Goal: Register for event/course

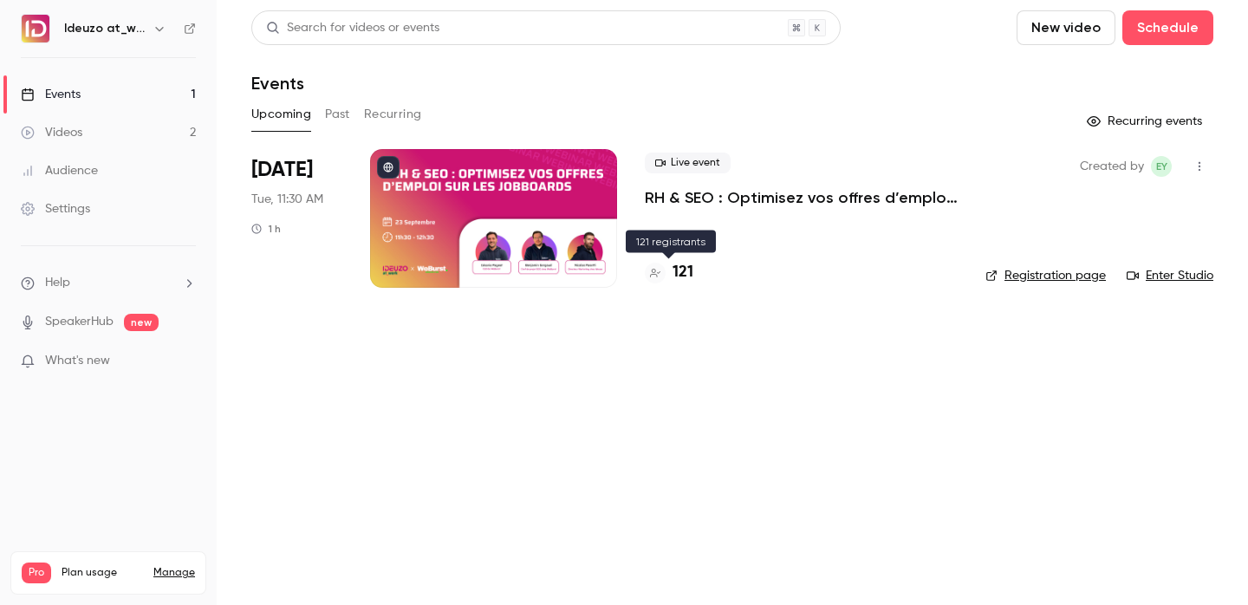
click at [686, 273] on h4 "121" at bounding box center [682, 272] width 21 height 23
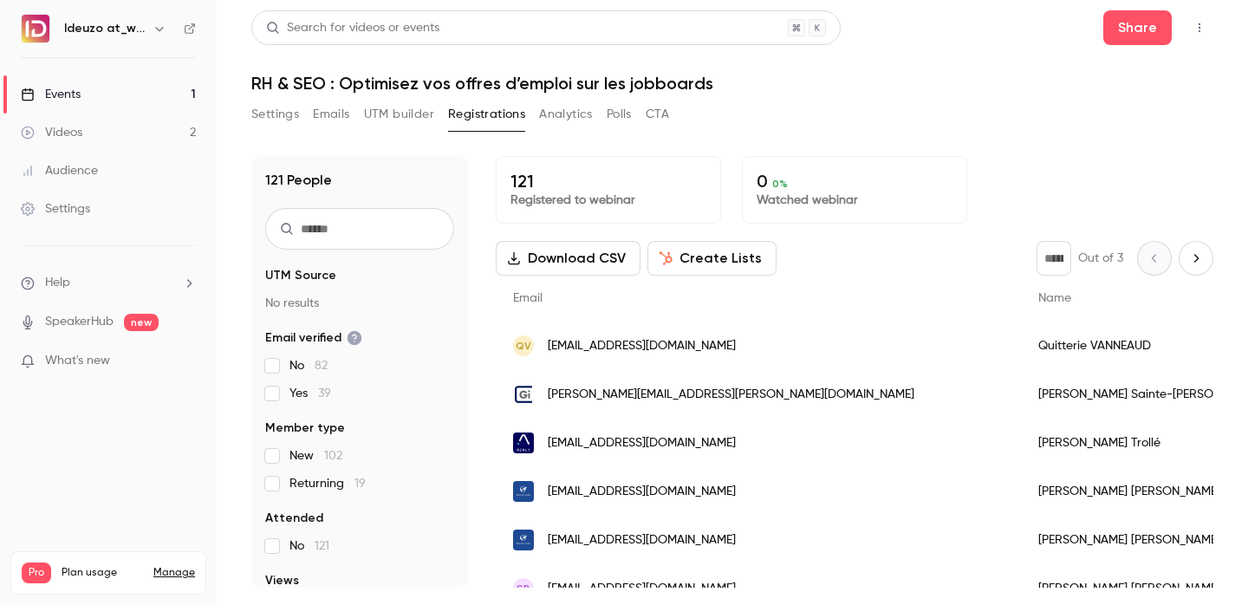
click at [133, 85] on link "Events 1" at bounding box center [108, 94] width 217 height 38
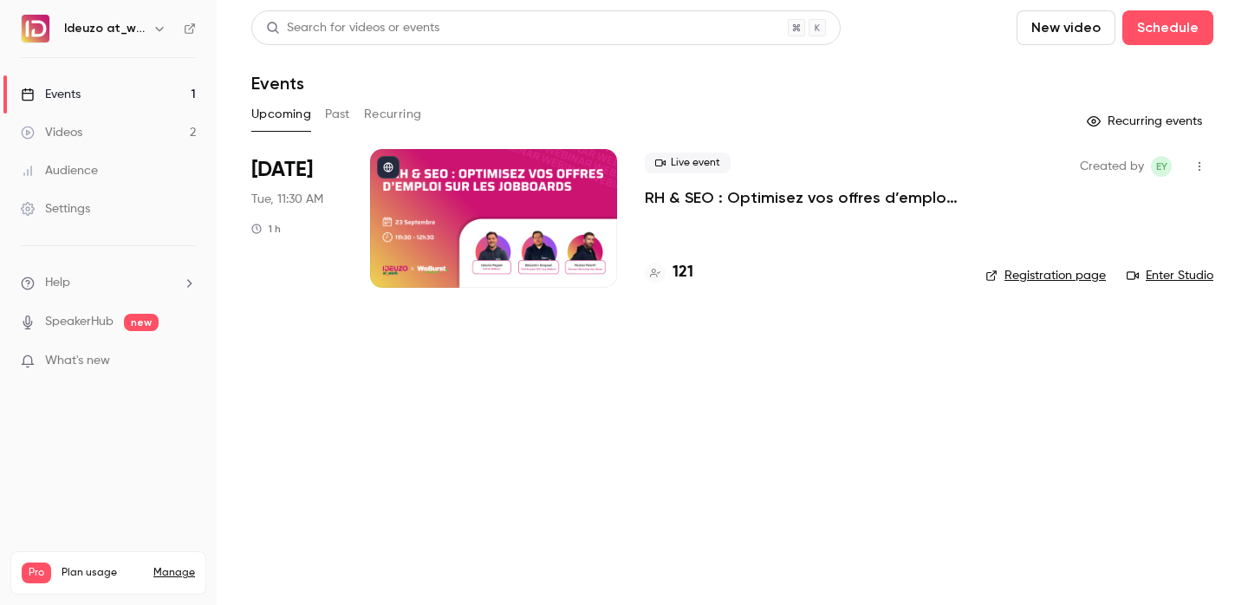
click at [693, 268] on div "121" at bounding box center [801, 272] width 313 height 23
click at [678, 272] on h4 "121" at bounding box center [682, 272] width 21 height 23
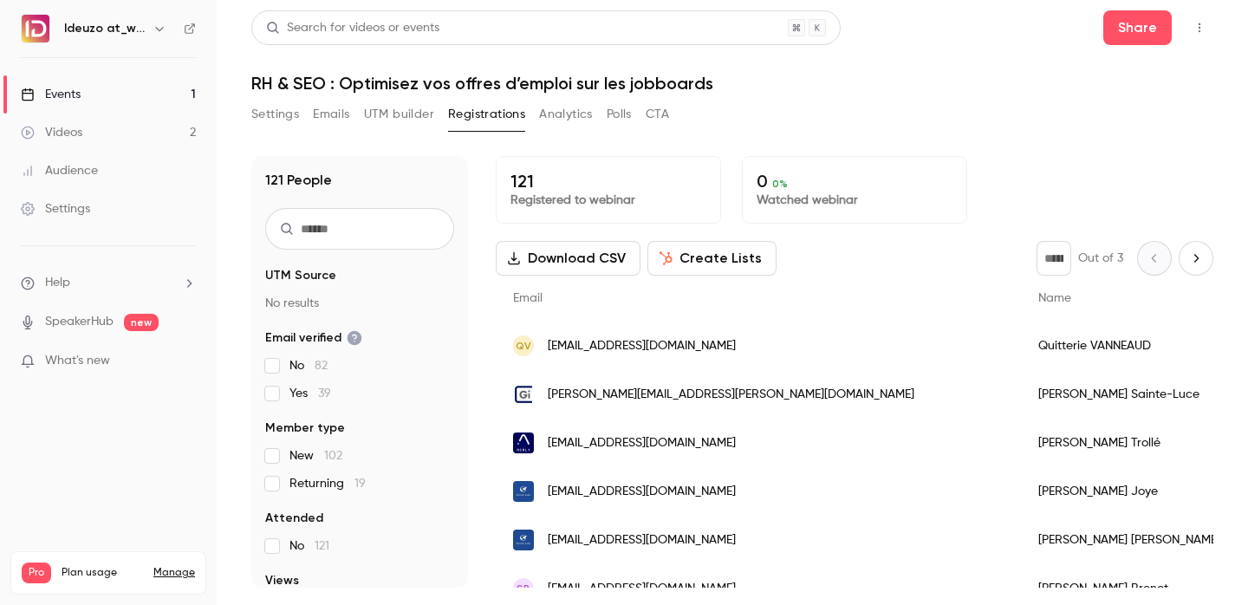
click at [365, 244] on input "text" at bounding box center [359, 229] width 189 height 42
paste input "**********"
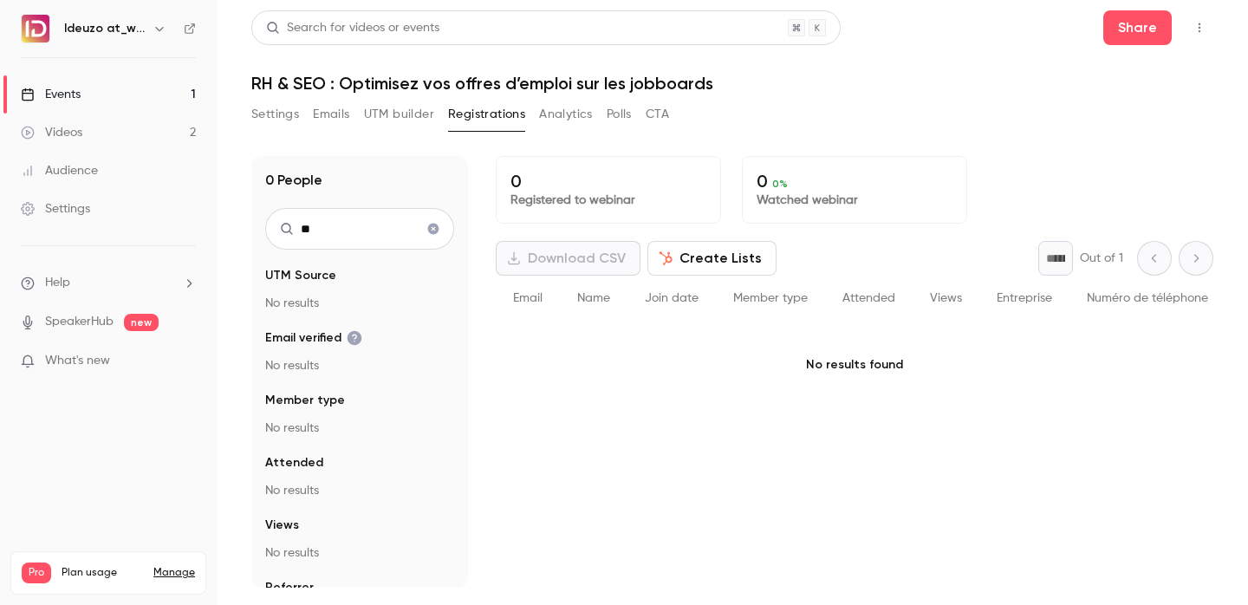
type input "*"
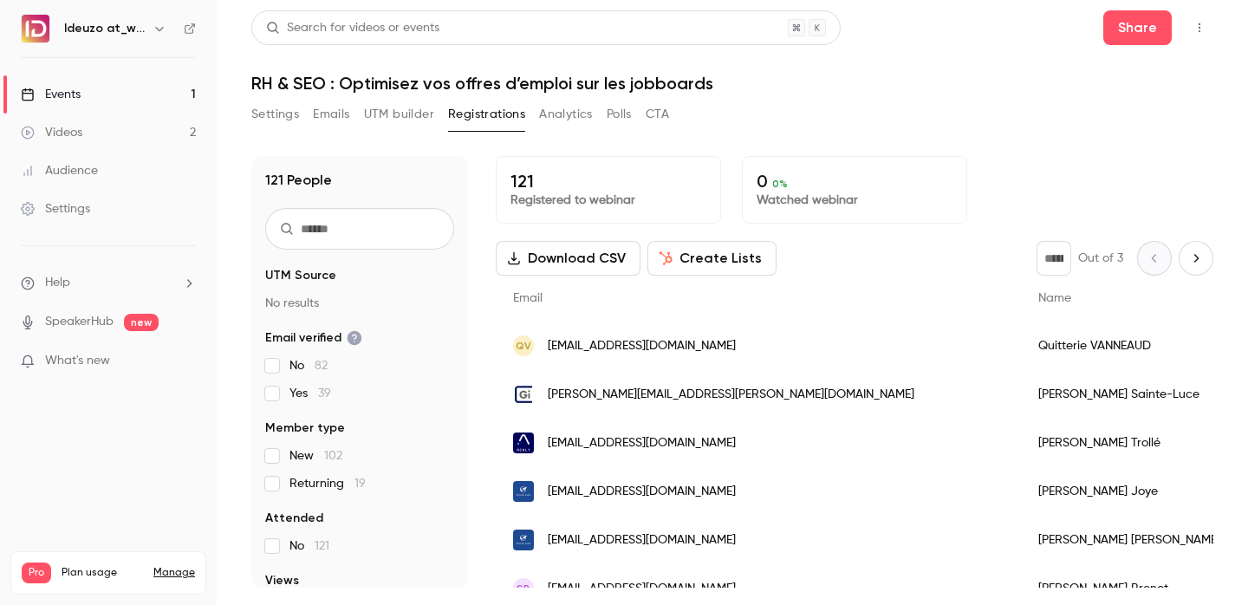
click at [194, 80] on link "Events 1" at bounding box center [108, 94] width 217 height 38
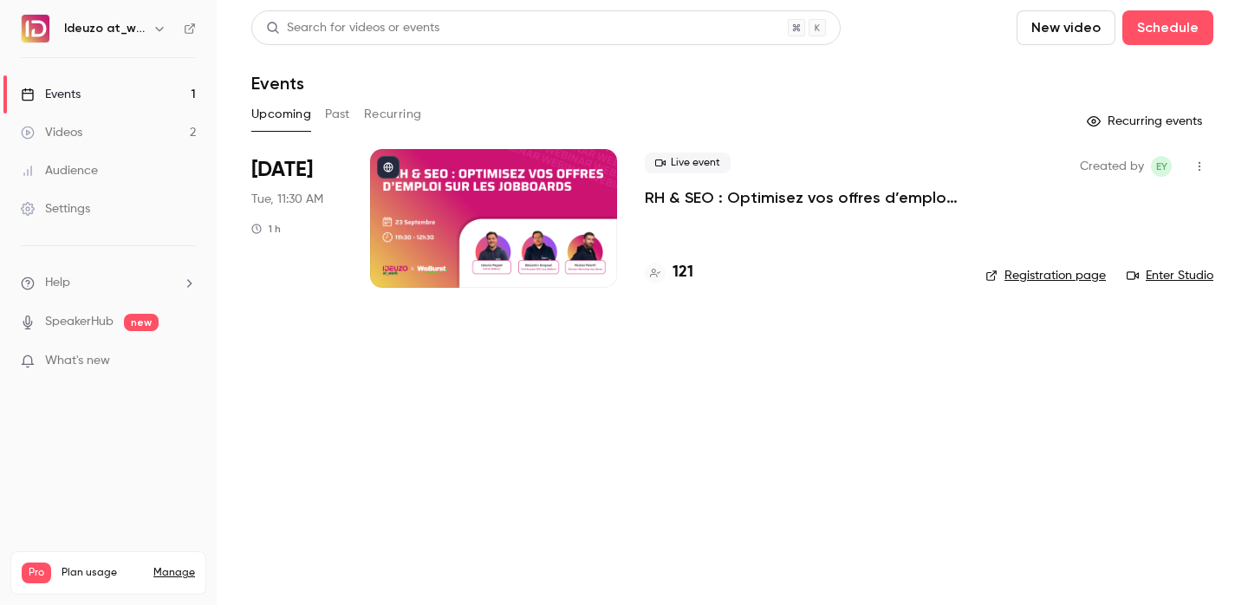
click at [1057, 272] on link "Registration page" at bounding box center [1045, 275] width 120 height 17
click at [676, 266] on h4 "122" at bounding box center [683, 272] width 23 height 23
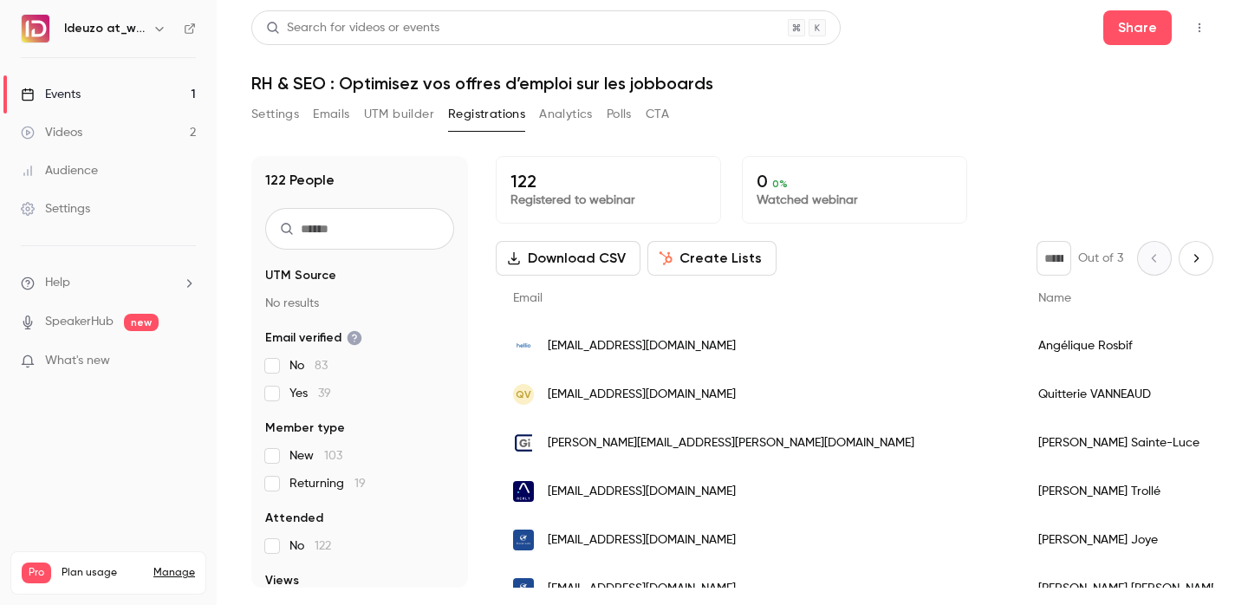
click at [137, 101] on link "Events 1" at bounding box center [108, 94] width 217 height 38
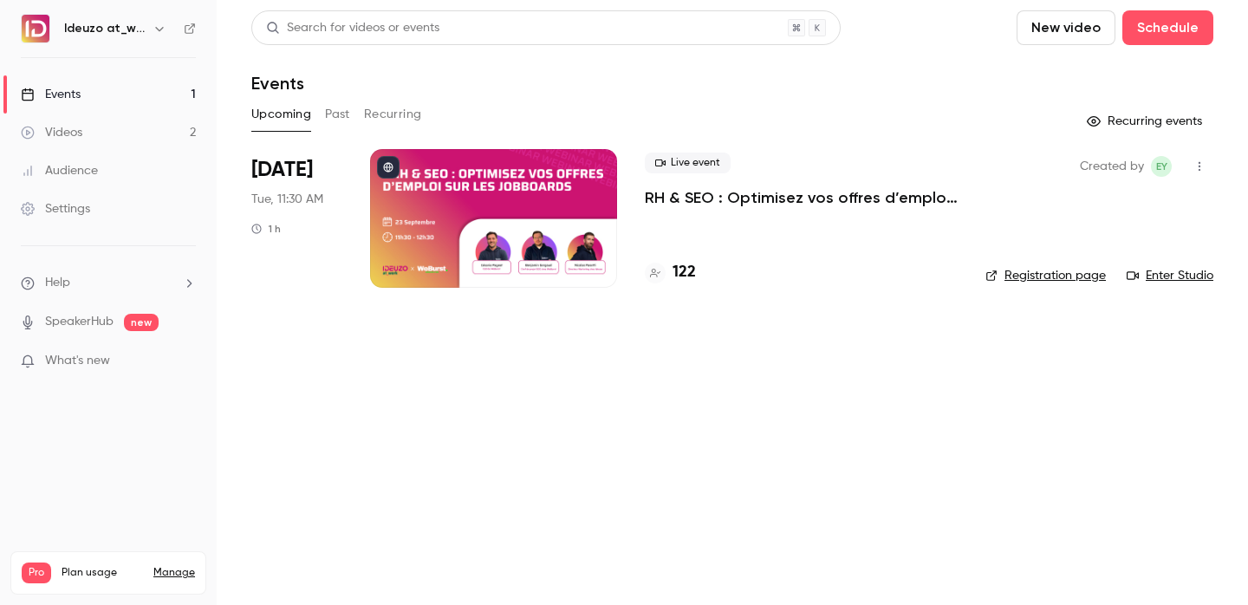
click at [697, 267] on div "122" at bounding box center [801, 272] width 313 height 23
click at [692, 272] on h4 "122" at bounding box center [683, 272] width 23 height 23
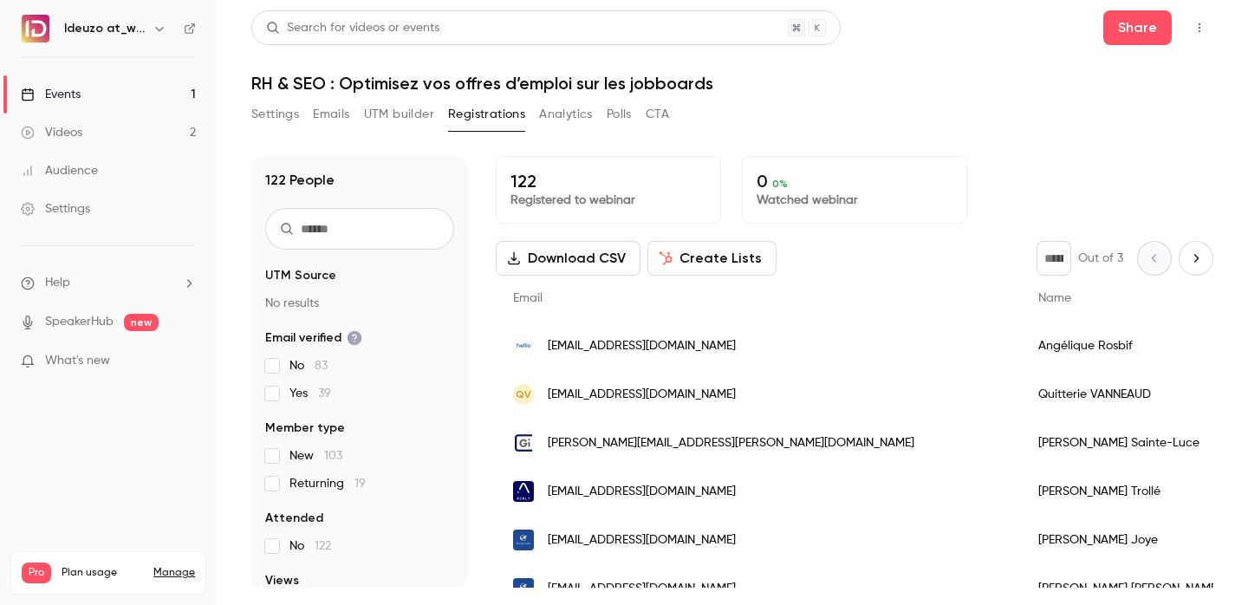
click at [126, 83] on link "Events 1" at bounding box center [108, 94] width 217 height 38
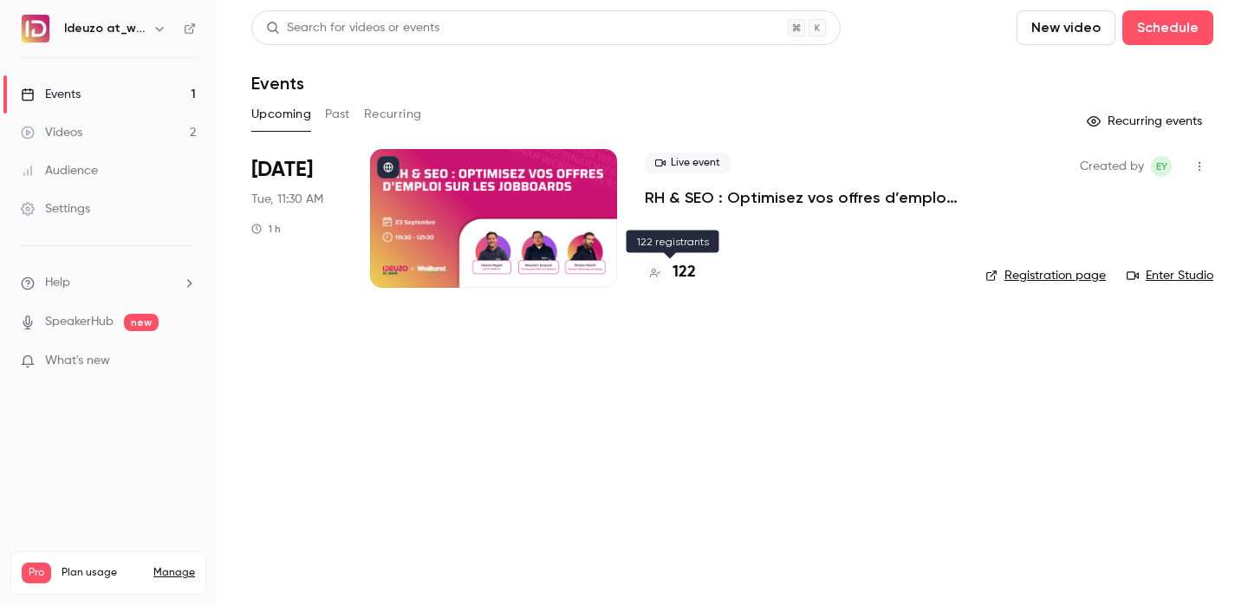
click at [689, 272] on h4 "122" at bounding box center [683, 272] width 23 height 23
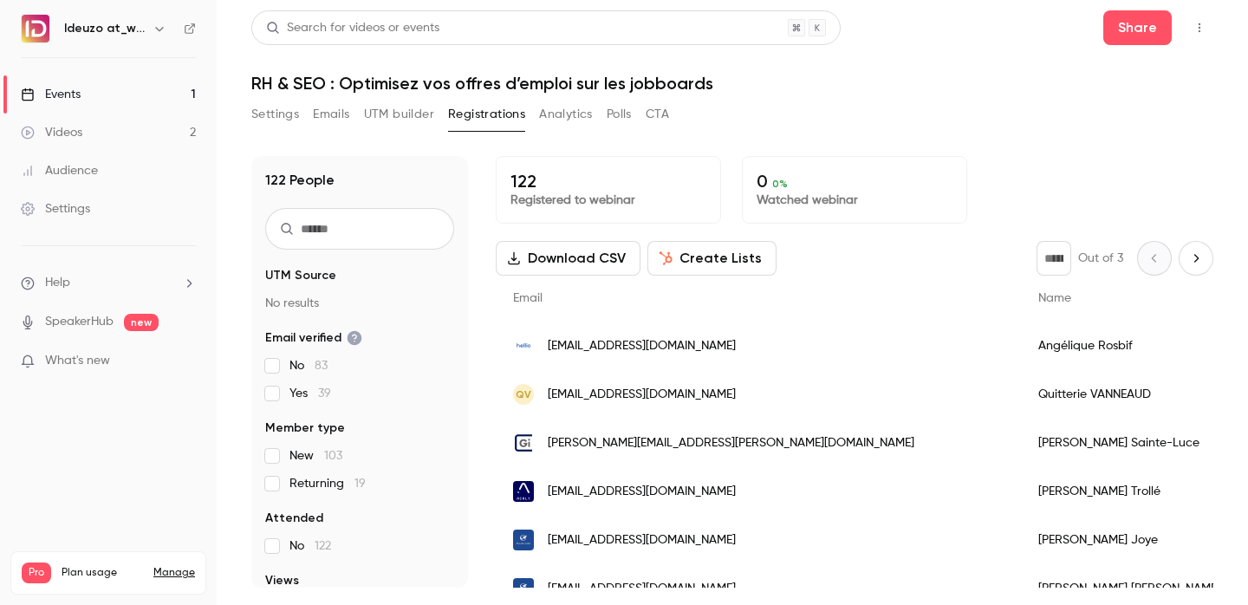
click at [160, 91] on link "Events 1" at bounding box center [108, 94] width 217 height 38
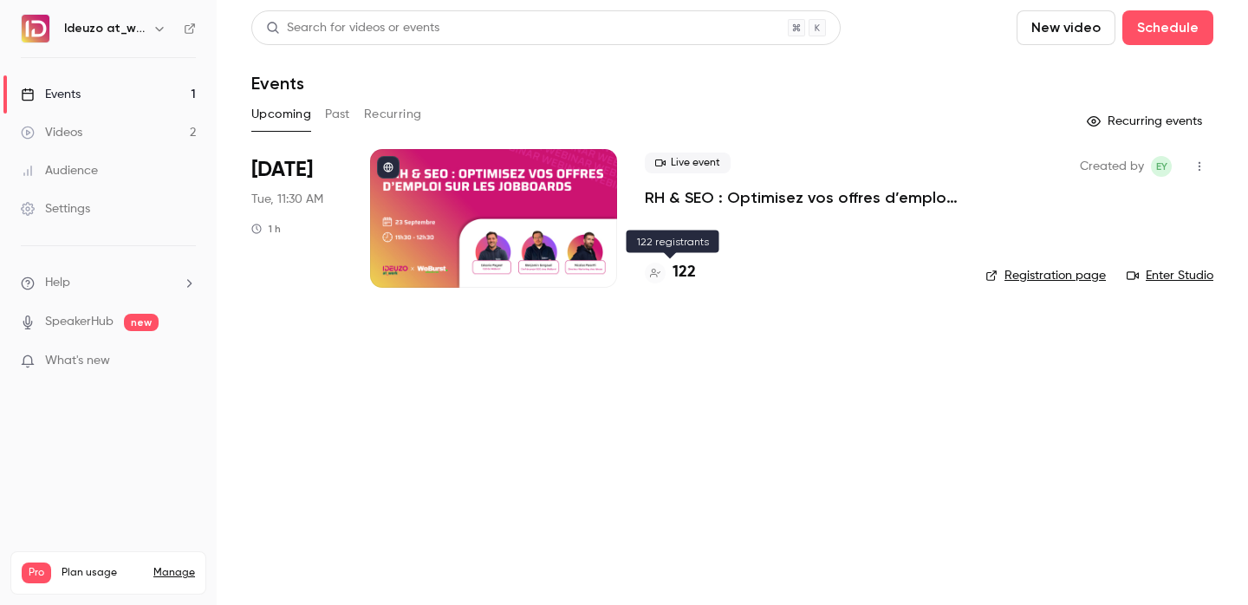
click at [691, 269] on h4 "122" at bounding box center [683, 272] width 23 height 23
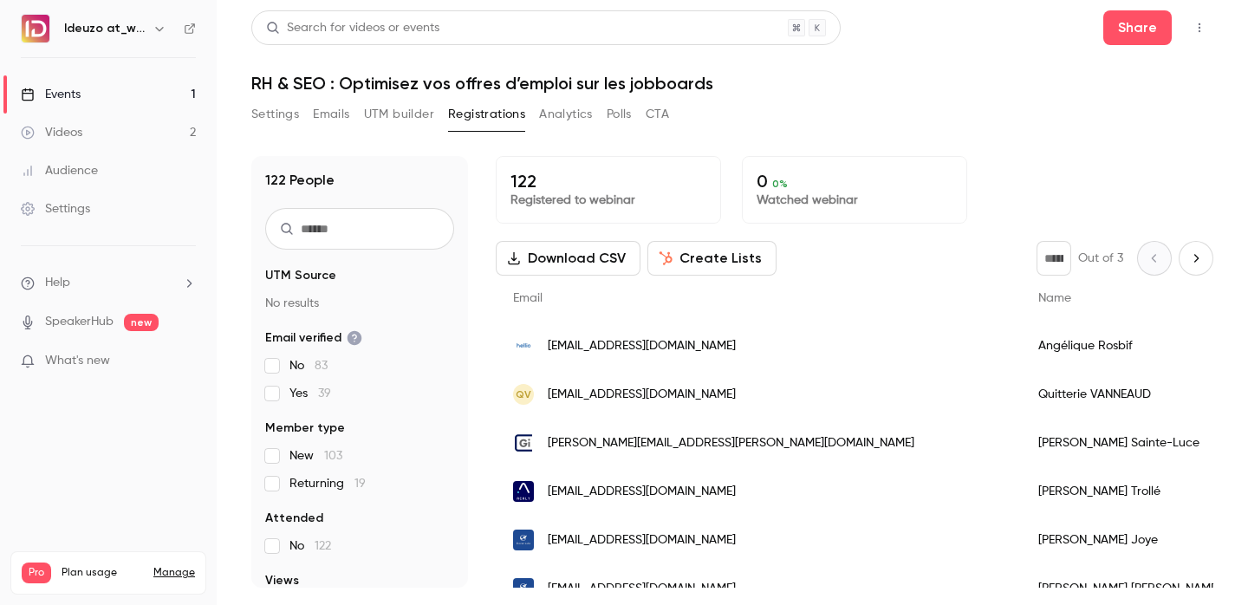
click at [146, 101] on link "Events 1" at bounding box center [108, 94] width 217 height 38
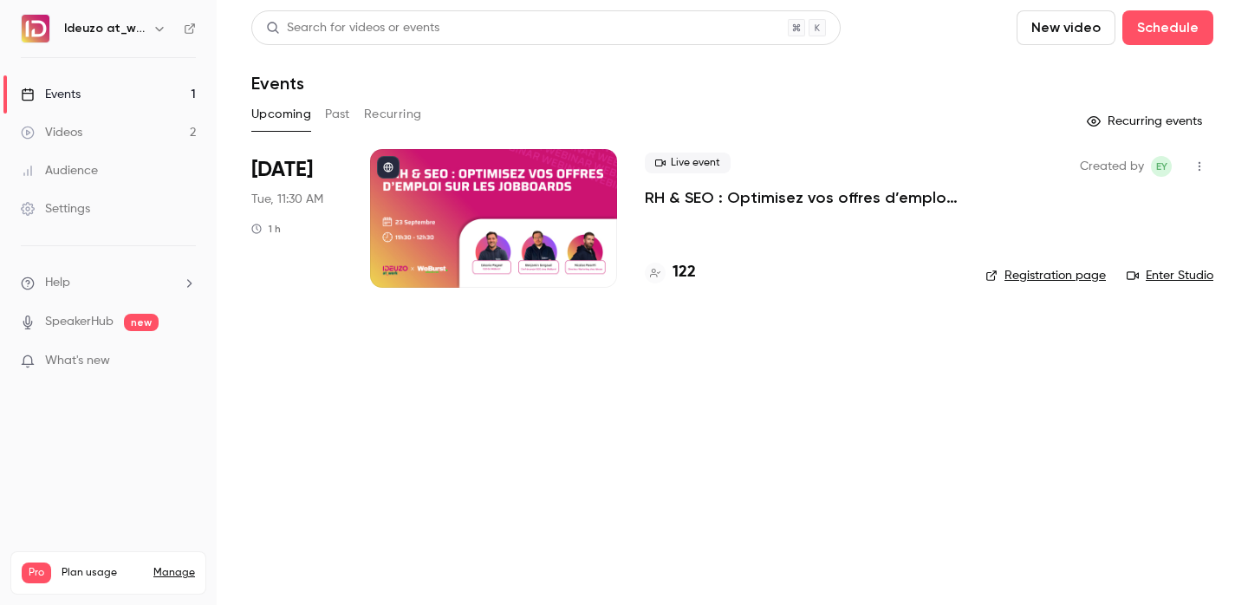
click at [1054, 291] on li "Sep 23 Tue, 11:30 AM 1 h Live event RH & SEO : Optimisez vos offres d’emploi su…" at bounding box center [732, 228] width 962 height 159
click at [1049, 285] on div "Created by EY Registration page Enter Studio" at bounding box center [1099, 218] width 228 height 139
click at [1046, 280] on link "Registration page" at bounding box center [1045, 275] width 120 height 17
click at [998, 269] on link "Registration page" at bounding box center [1045, 275] width 120 height 17
click at [1020, 275] on link "Registration page" at bounding box center [1045, 275] width 120 height 17
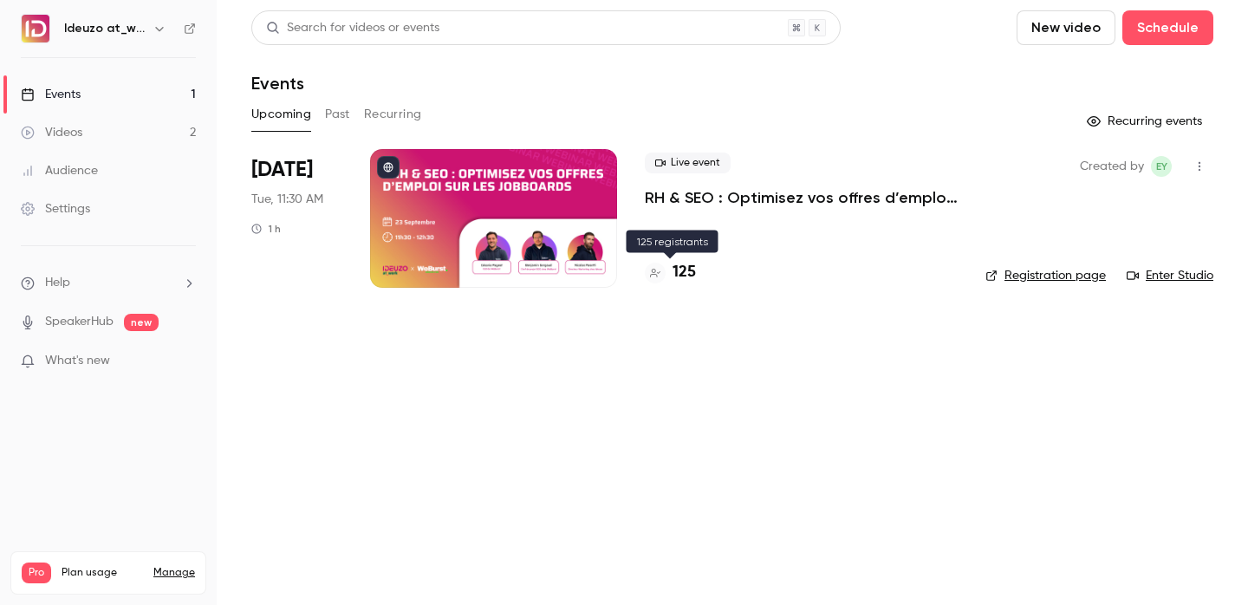
click at [691, 271] on h4 "125" at bounding box center [683, 272] width 23 height 23
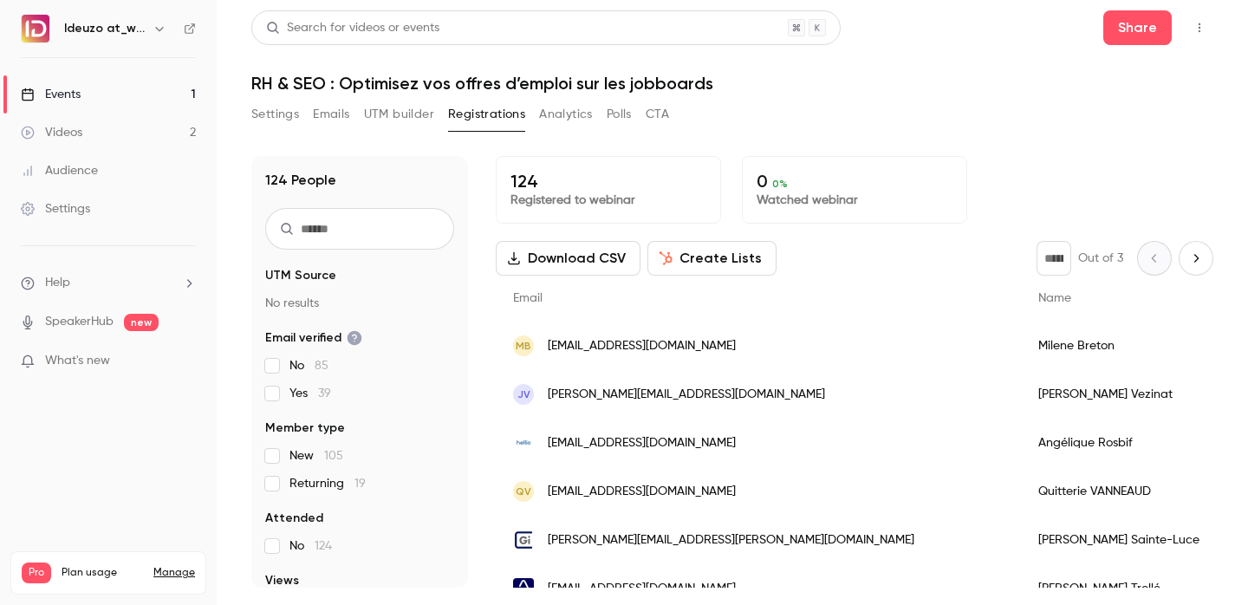
click at [161, 81] on link "Events 1" at bounding box center [108, 94] width 217 height 38
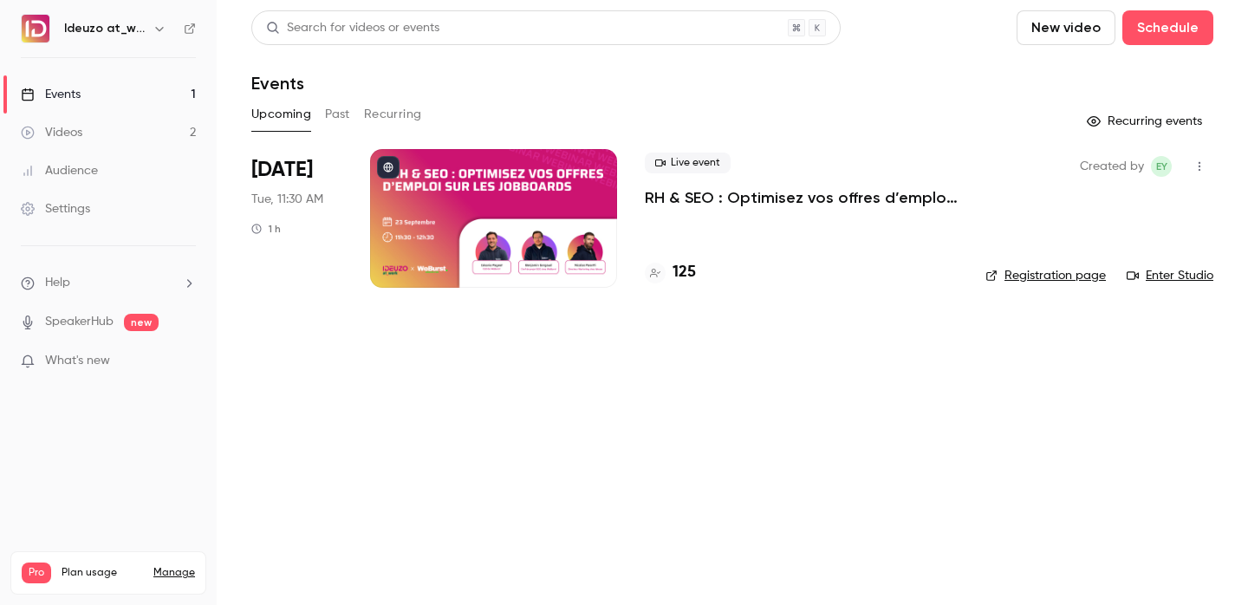
click at [1056, 279] on link "Registration page" at bounding box center [1045, 275] width 120 height 17
click at [681, 265] on h4 "126" at bounding box center [683, 272] width 23 height 23
click at [1050, 284] on div "Created by EY Registration page Enter Studio" at bounding box center [1099, 218] width 228 height 139
click at [1036, 262] on div "Created by EY Registration page Enter Studio" at bounding box center [1099, 218] width 228 height 139
click at [1036, 273] on link "Registration page" at bounding box center [1045, 275] width 120 height 17
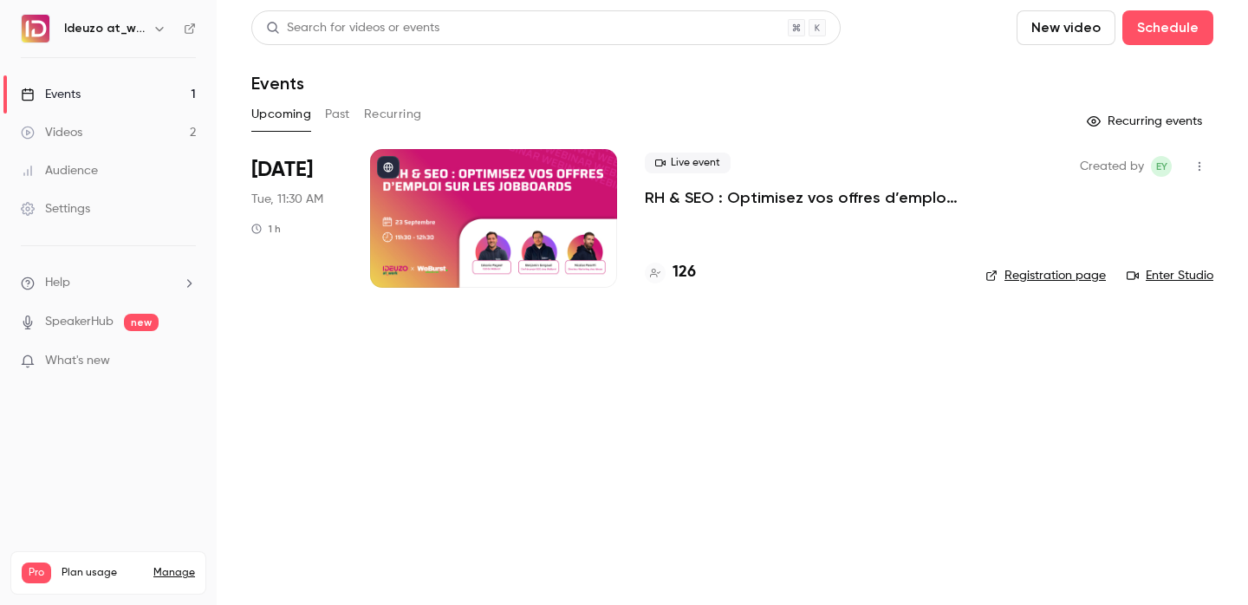
click at [1162, 282] on link "Enter Studio" at bounding box center [1169, 275] width 87 height 17
